Goal: Find specific page/section: Find specific page/section

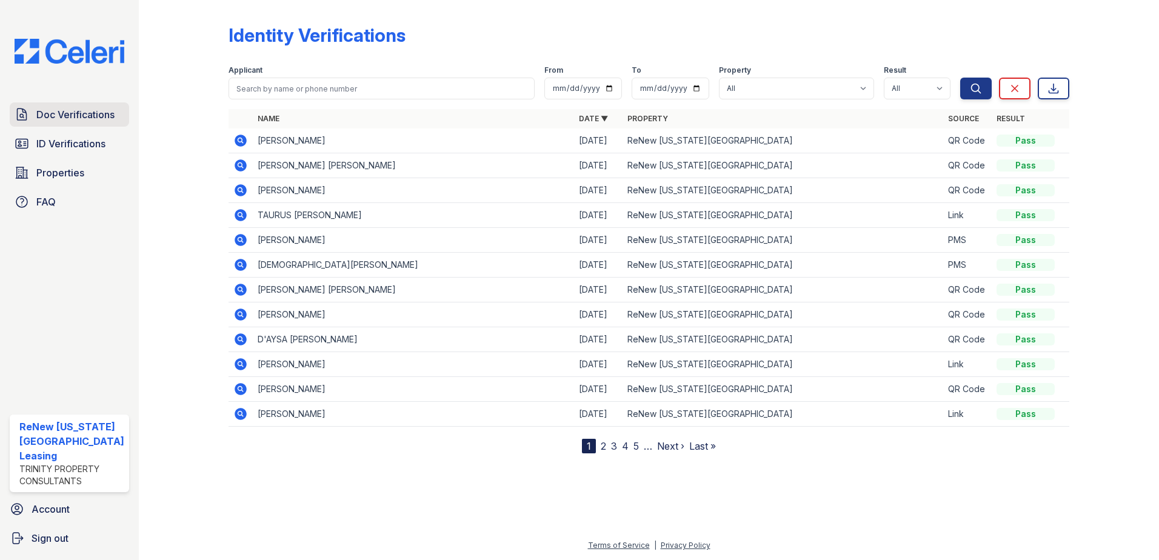
click at [71, 113] on span "Doc Verifications" at bounding box center [75, 114] width 78 height 15
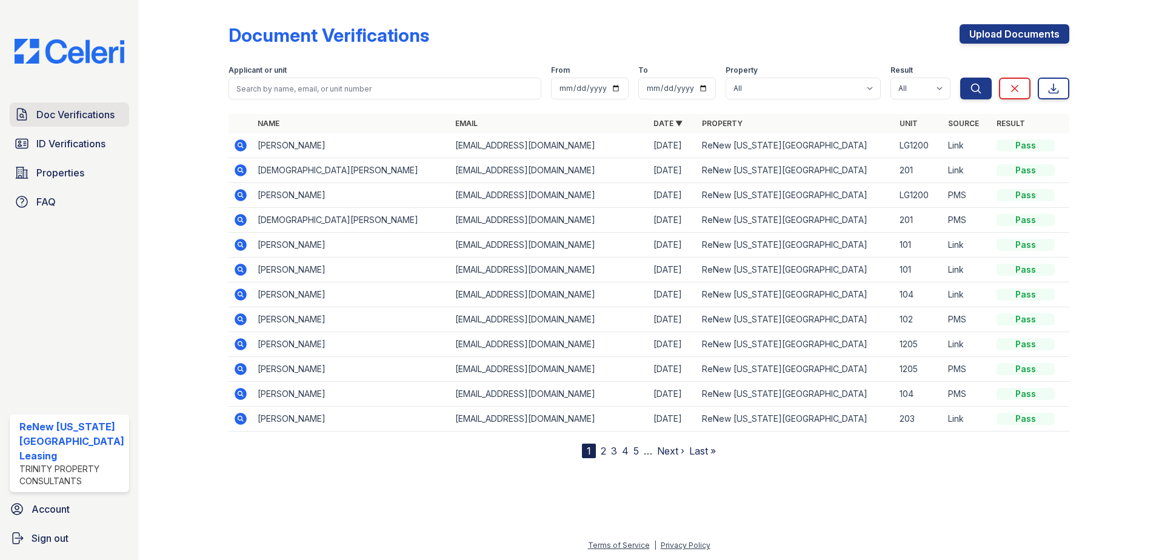
click at [80, 118] on span "Doc Verifications" at bounding box center [75, 114] width 78 height 15
click at [62, 108] on span "Doc Verifications" at bounding box center [75, 114] width 78 height 15
click at [49, 138] on span "ID Verifications" at bounding box center [70, 143] width 69 height 15
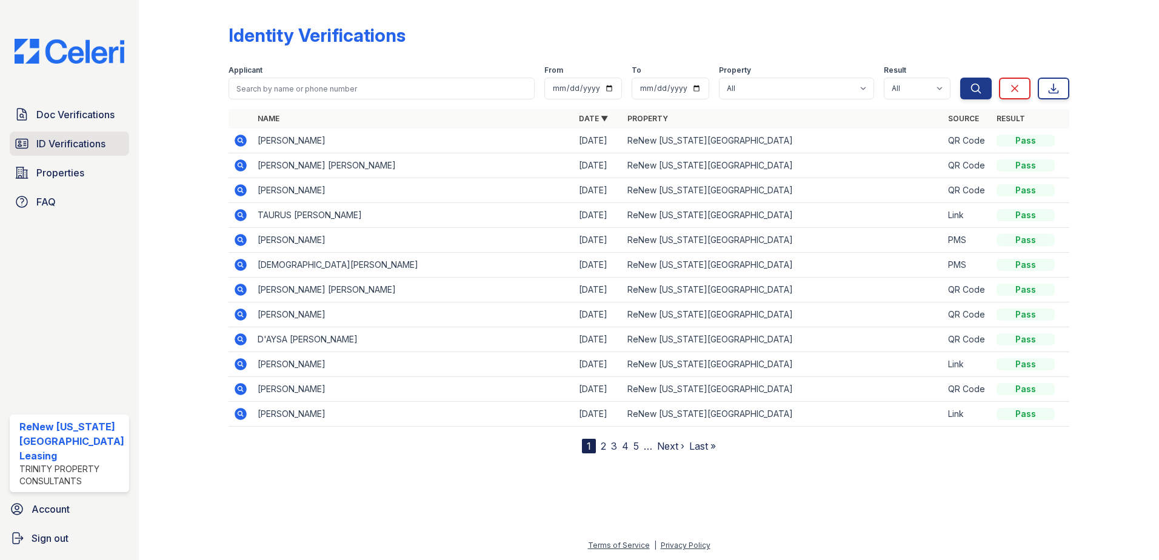
click at [65, 132] on link "ID Verifications" at bounding box center [69, 144] width 119 height 24
click at [69, 141] on span "ID Verifications" at bounding box center [70, 143] width 69 height 15
click at [155, 69] on div "Identity Verifications Filter Applicant From To Property All ReNew [US_STATE][G…" at bounding box center [649, 280] width 1020 height 560
click at [60, 143] on span "ID Verifications" at bounding box center [70, 143] width 69 height 15
click at [181, 56] on div at bounding box center [193, 229] width 70 height 449
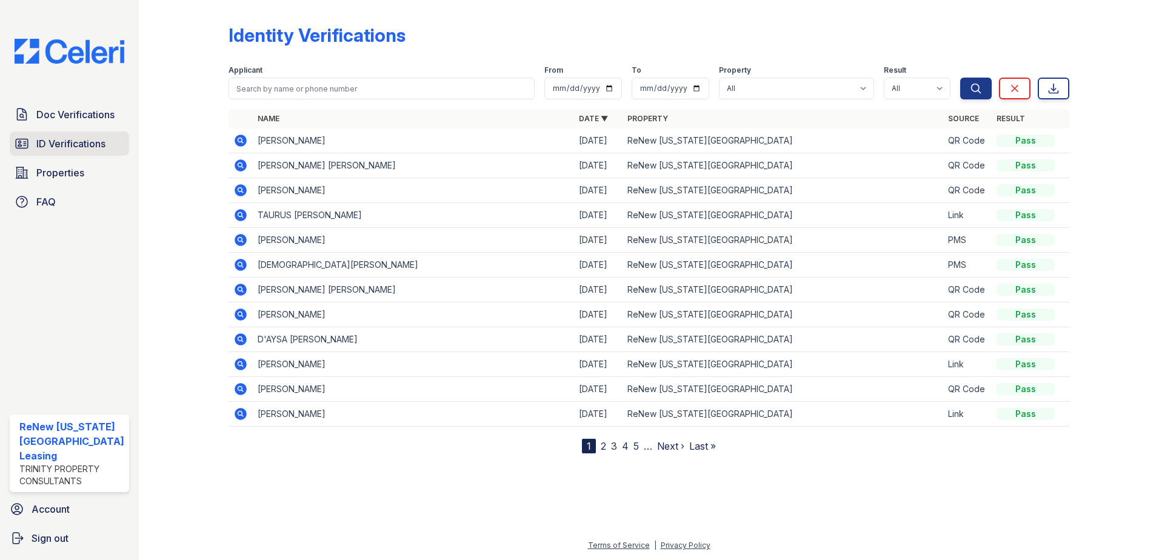
click at [95, 143] on span "ID Verifications" at bounding box center [70, 143] width 69 height 15
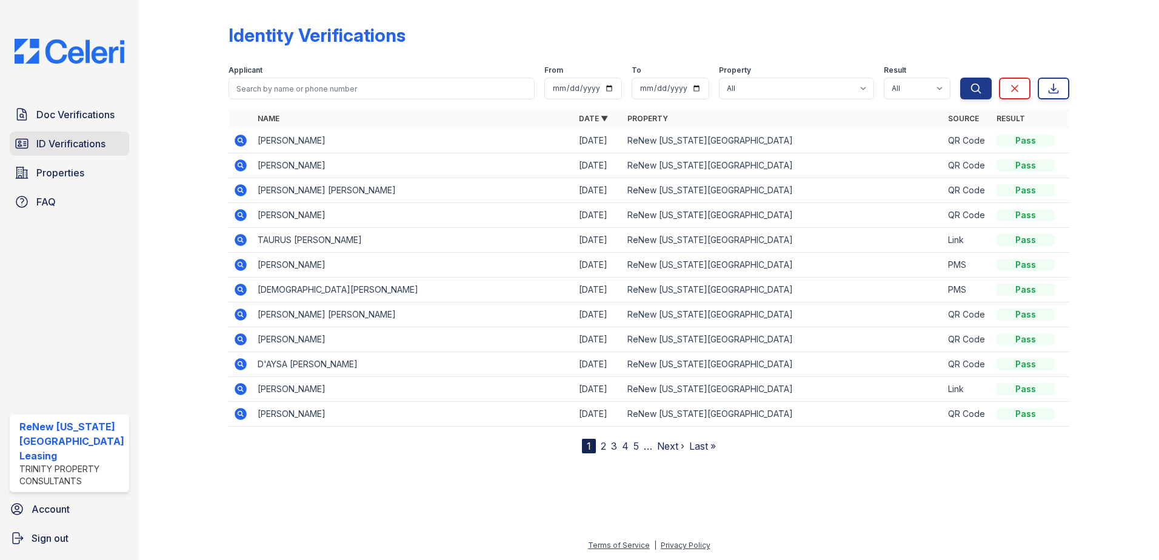
click at [80, 143] on span "ID Verifications" at bounding box center [70, 143] width 69 height 15
click at [195, 113] on div at bounding box center [193, 229] width 70 height 449
click at [90, 144] on span "ID Verifications" at bounding box center [70, 143] width 69 height 15
click at [185, 116] on div at bounding box center [193, 229] width 70 height 449
click at [73, 112] on span "Doc Verifications" at bounding box center [75, 114] width 78 height 15
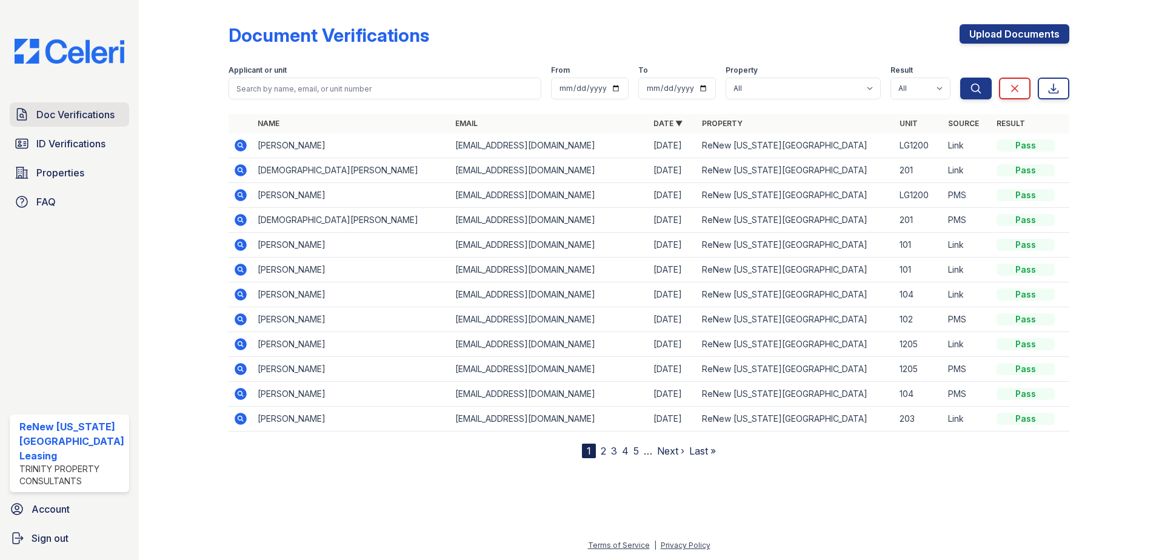
click at [70, 102] on link "Doc Verifications" at bounding box center [69, 114] width 119 height 24
click at [51, 109] on span "Doc Verifications" at bounding box center [75, 114] width 78 height 15
click at [77, 117] on span "Doc Verifications" at bounding box center [75, 114] width 78 height 15
click at [31, 116] on link "Doc Verifications" at bounding box center [69, 114] width 119 height 24
